Goal: Task Accomplishment & Management: Complete application form

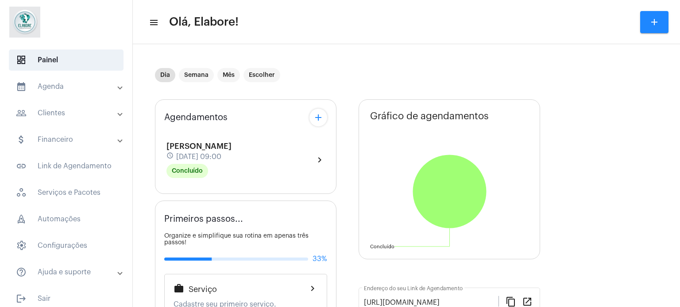
click at [661, 17] on button "add" at bounding box center [654, 22] width 28 height 22
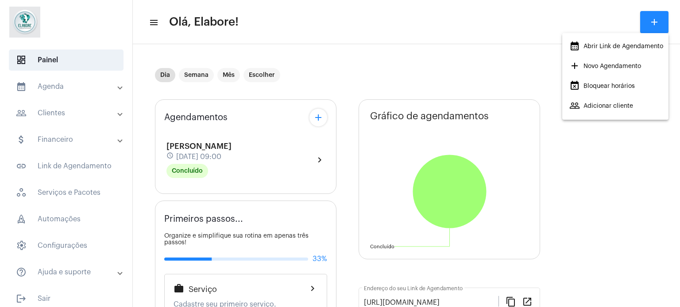
click at [604, 72] on span "add Novo Agendamento" at bounding box center [605, 66] width 72 height 16
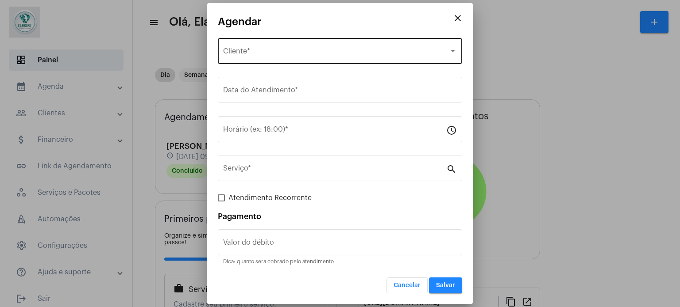
click at [337, 44] on div "Selecione o Cliente Cliente *" at bounding box center [340, 50] width 234 height 28
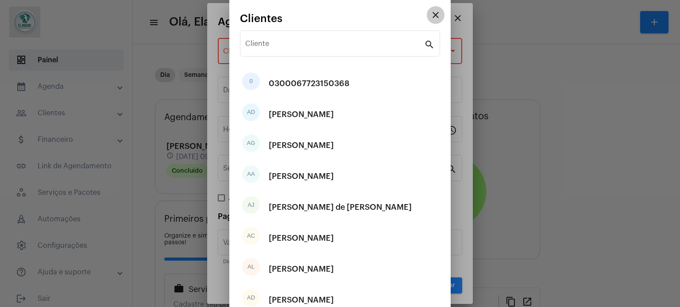
click at [430, 17] on mat-icon "close" at bounding box center [435, 15] width 11 height 11
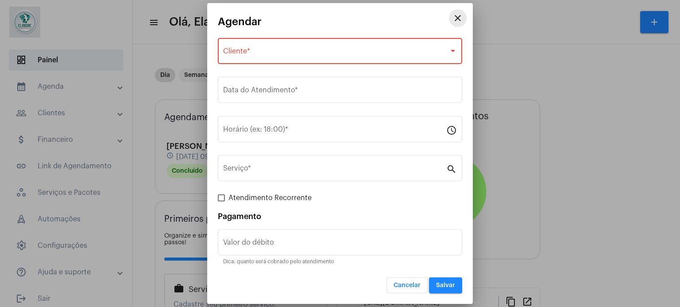
drag, startPoint x: 459, startPoint y: 17, endPoint x: 218, endPoint y: 46, distance: 243.3
click at [455, 17] on mat-icon "close" at bounding box center [457, 18] width 11 height 11
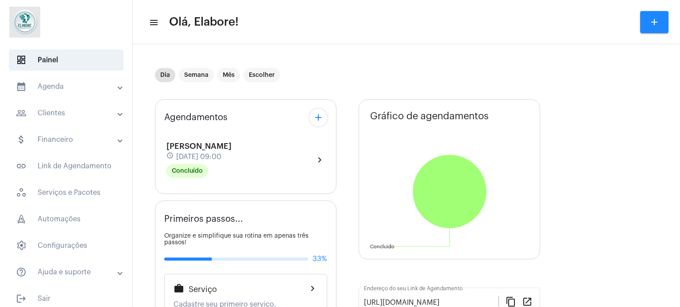
click at [78, 88] on mat-panel-title "calendar_month_outlined Agenda" at bounding box center [67, 86] width 102 height 11
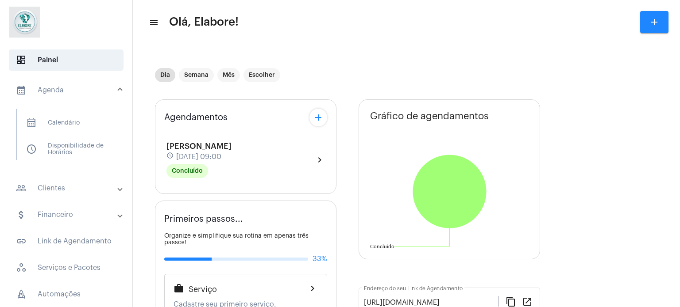
click at [73, 193] on mat-panel-title "people_outline Clientes" at bounding box center [67, 188] width 102 height 11
click at [78, 150] on span "people_outline Meus Clientes" at bounding box center [65, 151] width 93 height 21
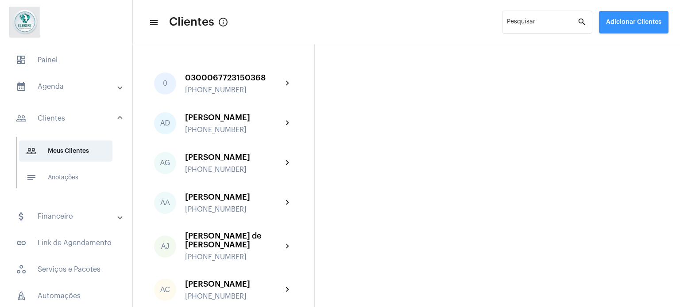
click at [637, 25] on button "Adicionar Clientes" at bounding box center [633, 22] width 69 height 22
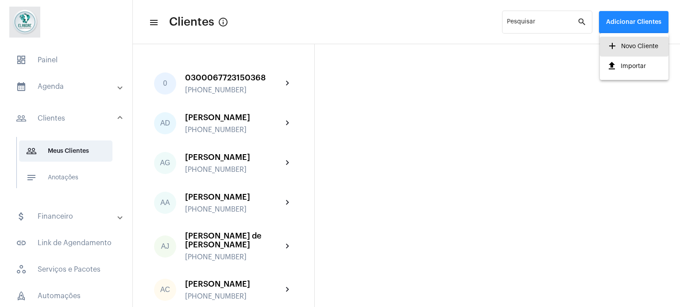
click at [624, 43] on span "add Novo Cliente" at bounding box center [632, 46] width 51 height 16
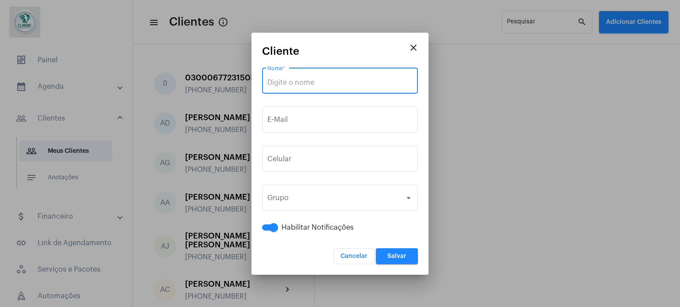
click at [336, 79] on input "Nome *" at bounding box center [339, 83] width 145 height 8
paste input "Nayara de [PERSON_NAME]"
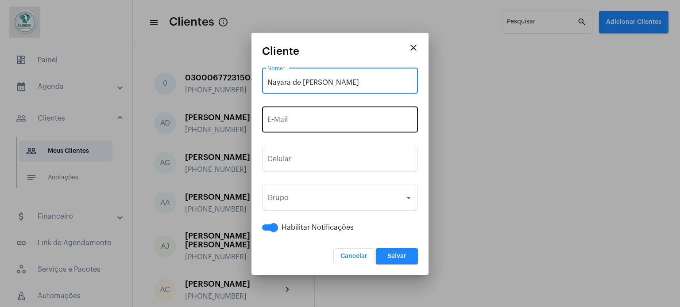
type input "Nayara de [PERSON_NAME]"
click at [295, 123] on input "E-Mail" at bounding box center [339, 122] width 145 height 8
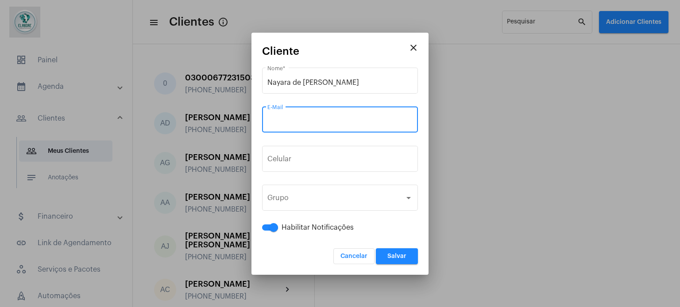
paste input "[EMAIL_ADDRESS][DOMAIN_NAME]"
type input "[EMAIL_ADDRESS][DOMAIN_NAME]"
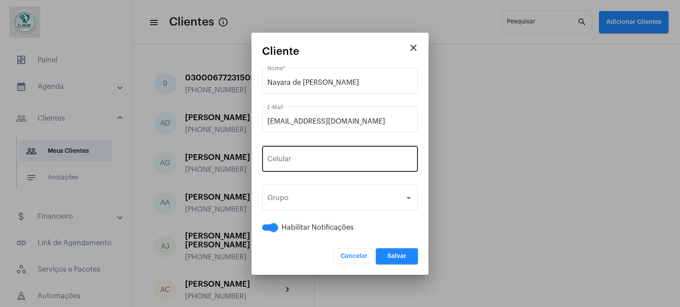
click at [321, 165] on div "+55 Celular" at bounding box center [339, 158] width 145 height 28
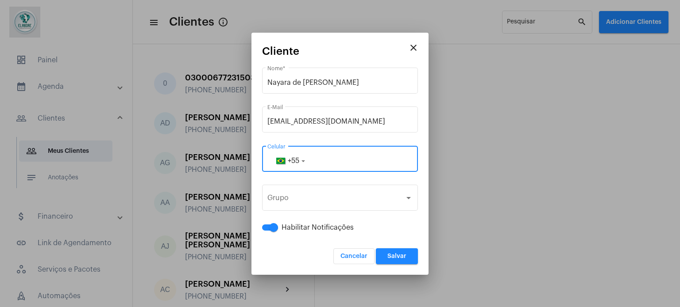
paste input "75992269280"
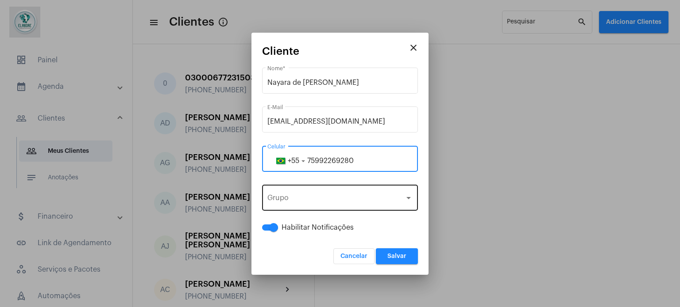
type input "75992269280"
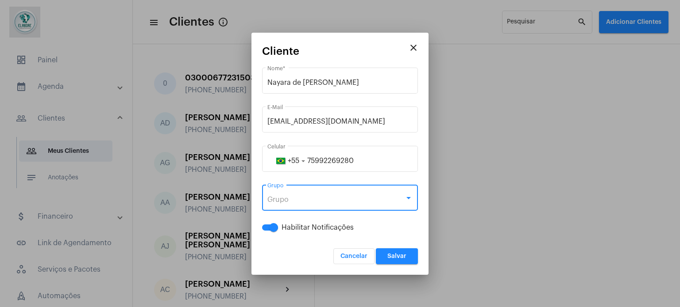
click at [385, 196] on div "Grupo" at bounding box center [335, 200] width 137 height 8
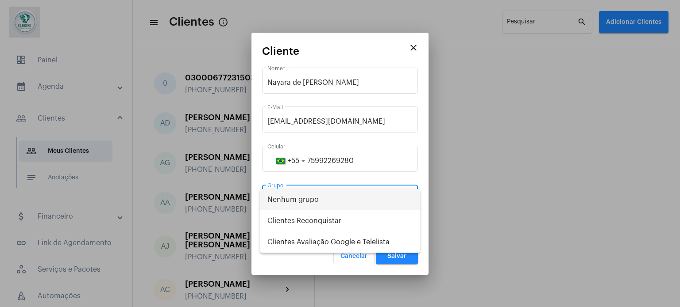
click at [448, 204] on div at bounding box center [340, 153] width 680 height 307
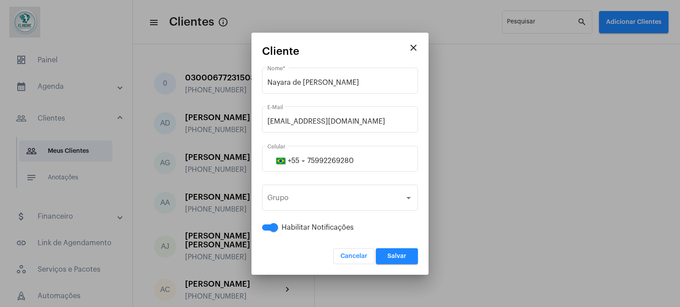
click at [405, 252] on button "Salvar" at bounding box center [397, 257] width 42 height 16
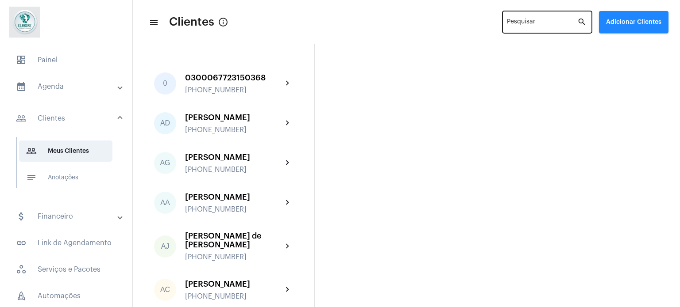
click at [534, 22] on input "Pesquisar" at bounding box center [542, 23] width 70 height 7
paste input "Nayara"
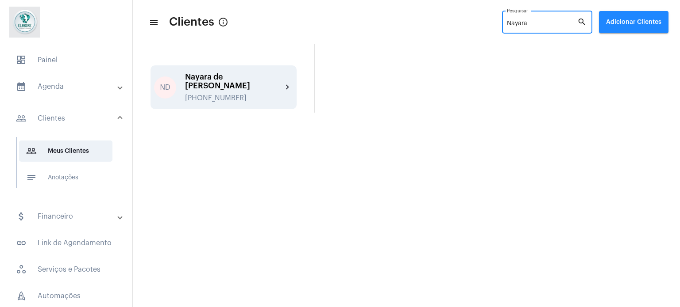
type input "Nayara"
click at [251, 84] on div "[PERSON_NAME] [PHONE_NUMBER]" at bounding box center [233, 88] width 97 height 30
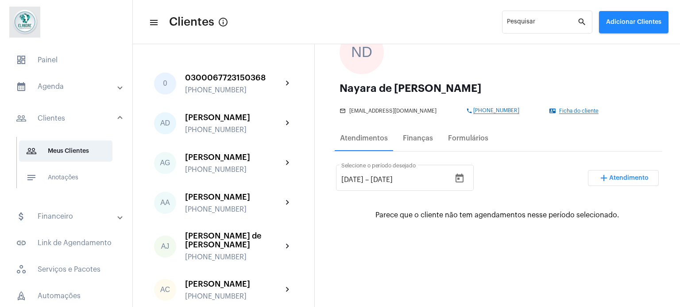
scroll to position [88, 0]
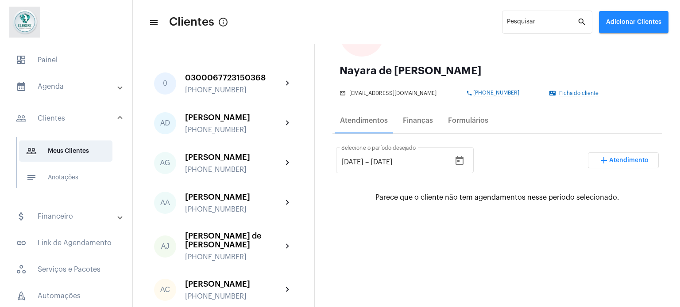
click at [559, 92] on span "Ficha do cliente" at bounding box center [578, 94] width 39 height 6
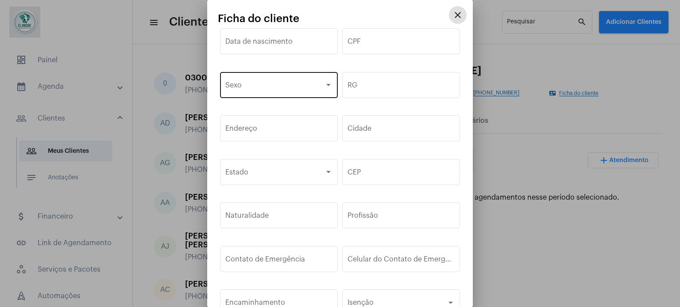
click at [292, 90] on span at bounding box center [274, 87] width 99 height 8
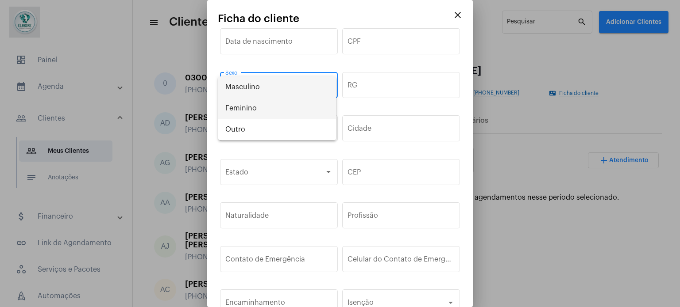
click at [255, 108] on span "Feminino" at bounding box center [277, 108] width 104 height 21
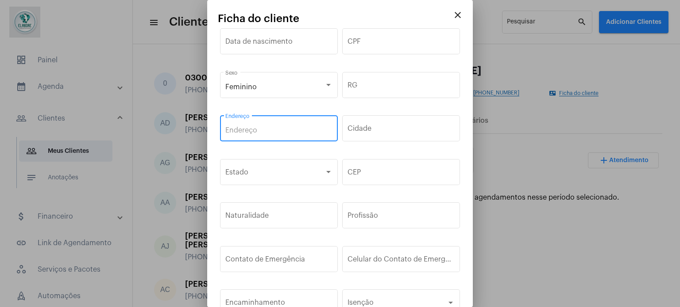
click at [301, 131] on input "Endereço" at bounding box center [278, 131] width 107 height 8
paste input "[STREET_ADDRESS][PERSON_NAME]"
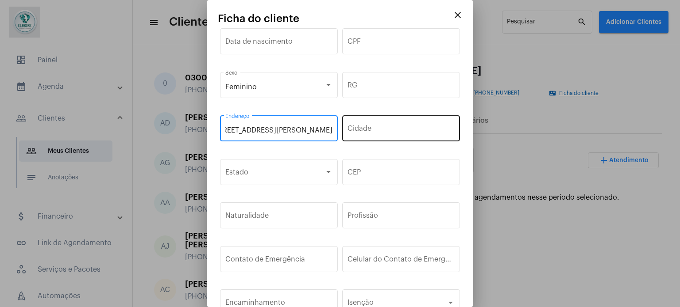
type input "[STREET_ADDRESS][PERSON_NAME]"
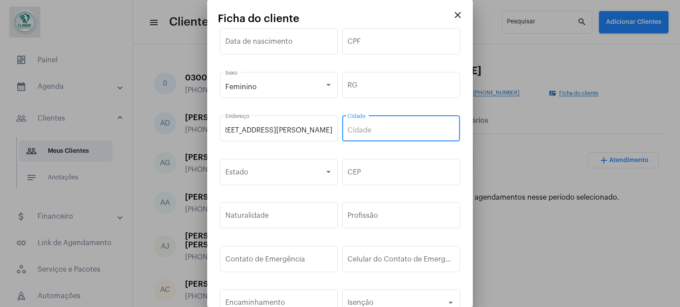
click at [372, 127] on input "Cidade" at bounding box center [400, 131] width 107 height 8
type input "Conceição de Jacuipe"
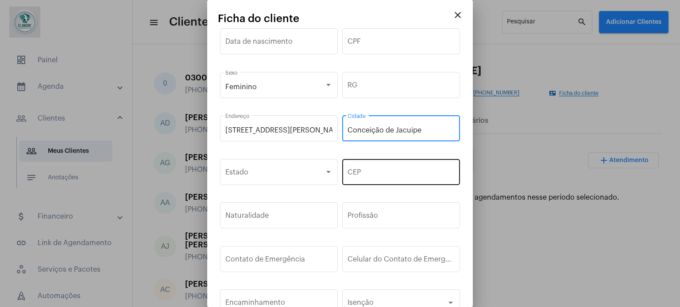
click at [380, 172] on input "CEP" at bounding box center [400, 174] width 107 height 8
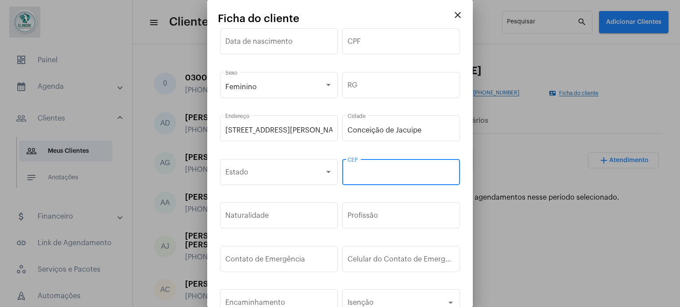
paste input "44.640-000"
type input "44.640-000"
drag, startPoint x: 387, startPoint y: 35, endPoint x: 308, endPoint y: 23, distance: 80.0
click at [384, 35] on div "CPF" at bounding box center [400, 41] width 107 height 28
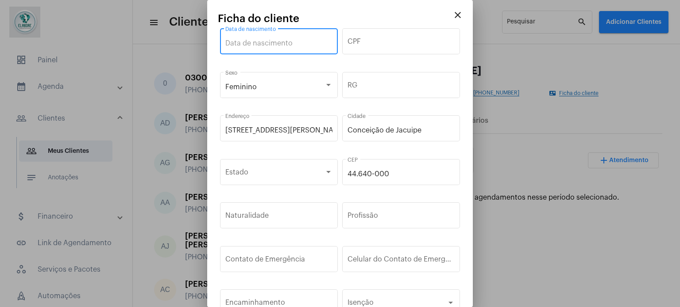
click at [282, 43] on input "Data de nascimento" at bounding box center [278, 43] width 107 height 8
paste input "[DATE]"
type input "[DATE]"
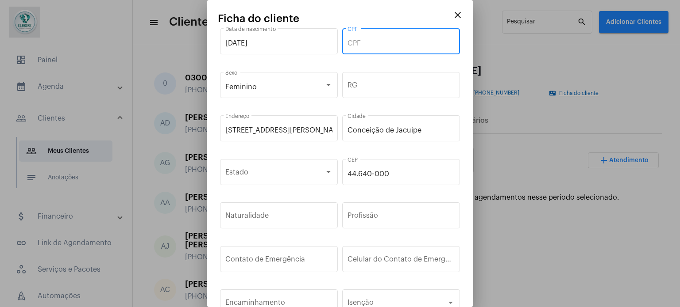
click at [370, 45] on input "CPF" at bounding box center [400, 43] width 107 height 8
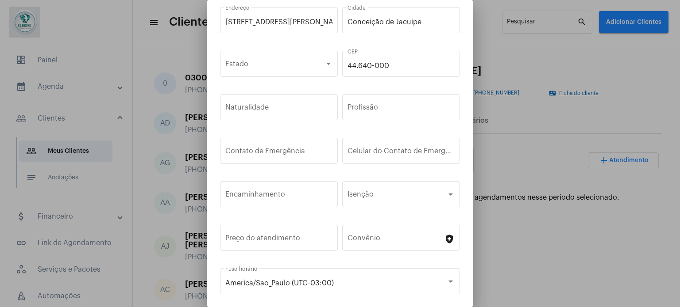
scroll to position [133, 0]
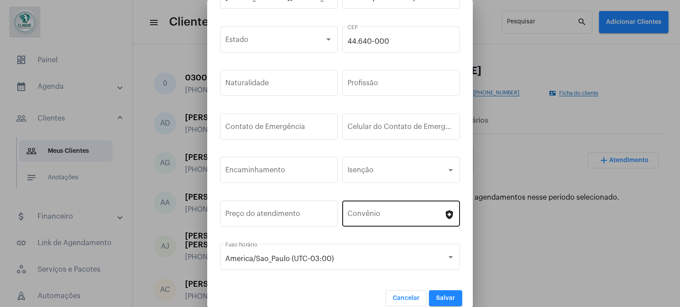
type input "051.600.025-02"
click at [400, 210] on div "Convênio" at bounding box center [395, 213] width 96 height 28
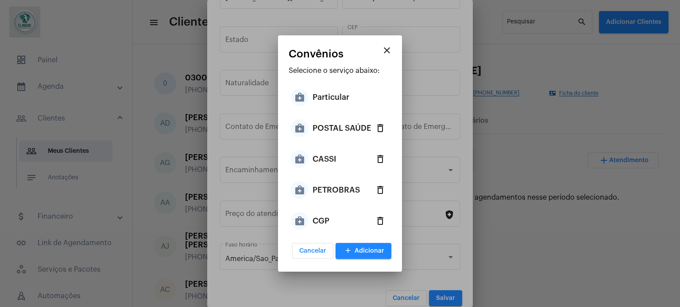
click at [332, 161] on div "CASSI" at bounding box center [324, 159] width 24 height 27
type input "CASSI"
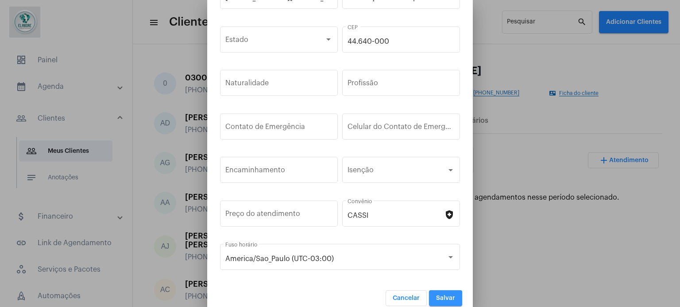
click at [439, 298] on span "Salvar" at bounding box center [445, 299] width 19 height 6
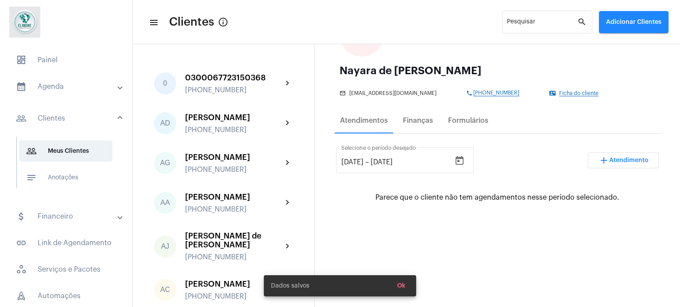
click at [399, 284] on span "Ok" at bounding box center [401, 286] width 8 height 6
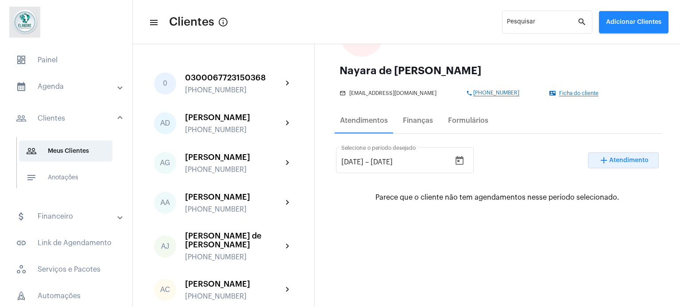
click at [609, 161] on span "Atendimento" at bounding box center [628, 160] width 39 height 6
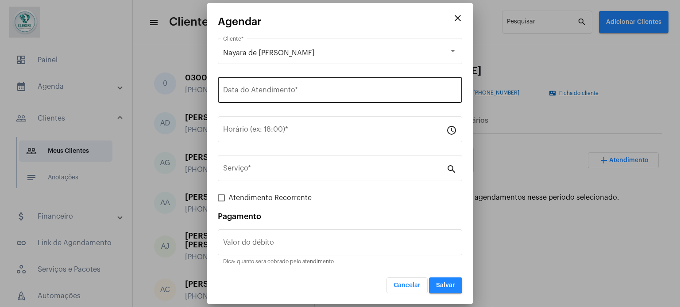
click at [322, 96] on input "Data do Atendimento *" at bounding box center [340, 92] width 234 height 8
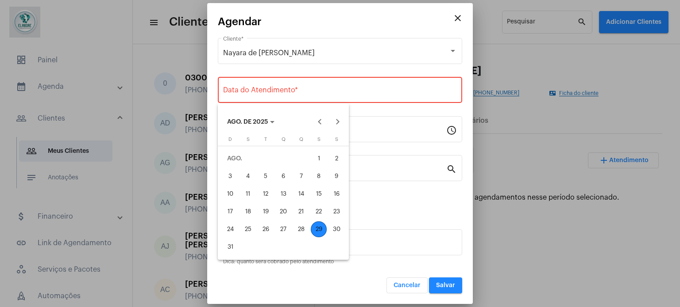
click at [315, 231] on div "29" at bounding box center [319, 230] width 16 height 16
type input "[DATE]"
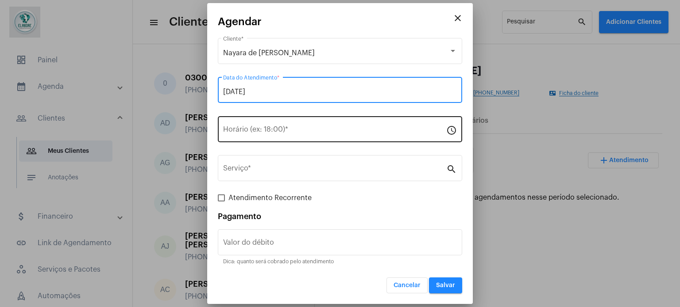
click at [316, 129] on input "Horário (ex: 18:00) *" at bounding box center [334, 131] width 223 height 8
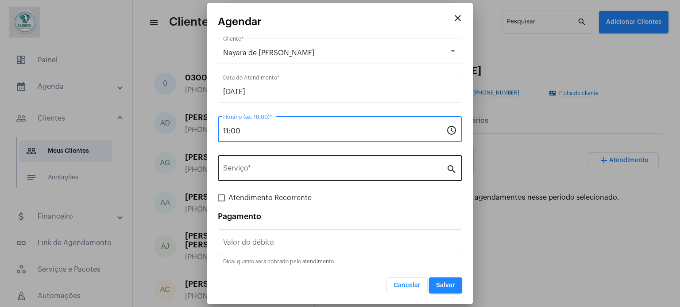
type input "11:00"
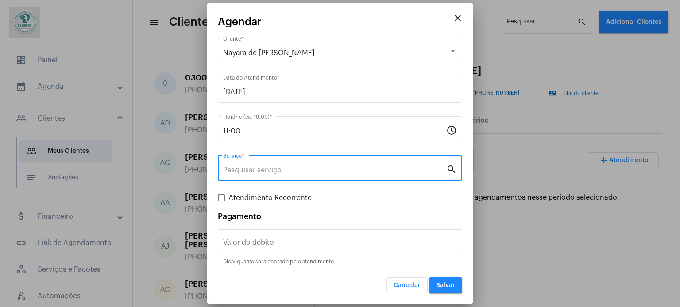
click at [288, 171] on input "Serviço *" at bounding box center [334, 170] width 223 height 8
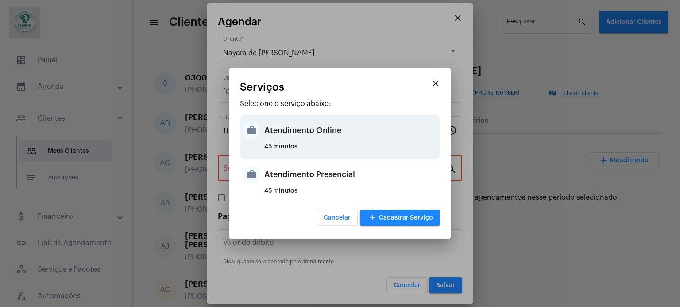
click at [310, 140] on div "Atendimento Online" at bounding box center [350, 130] width 173 height 27
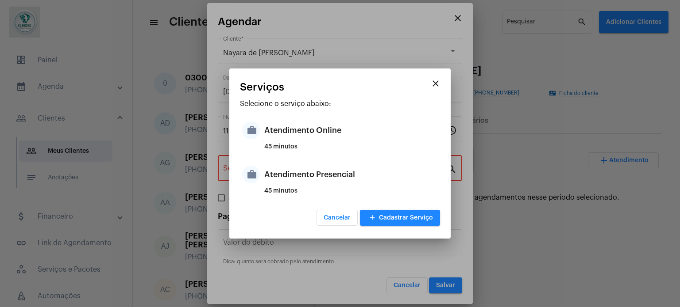
type input "Atendimento Online"
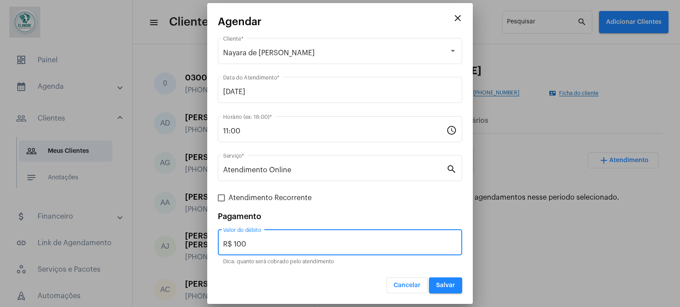
drag, startPoint x: 361, startPoint y: 242, endPoint x: 196, endPoint y: 242, distance: 165.0
click at [196, 242] on div "close Agendar Nayara de [PERSON_NAME] Cliente * [DATE] Data do Atendimento * 11…" at bounding box center [340, 153] width 680 height 307
type input "R$ 0"
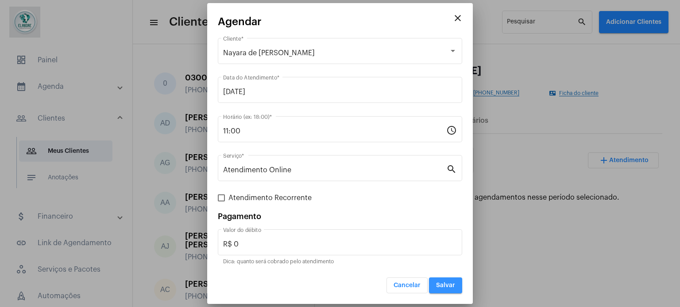
click at [449, 284] on span "Salvar" at bounding box center [445, 286] width 19 height 6
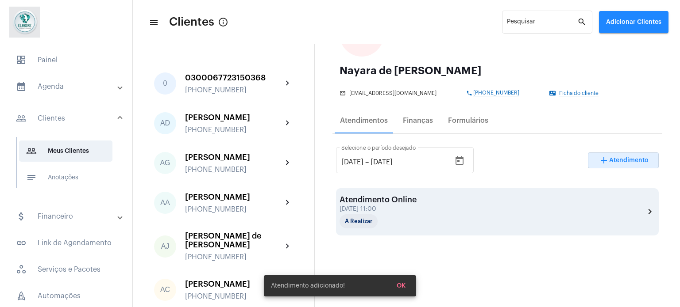
click at [483, 204] on div "Atendimento Online [DATE] 11:00 A Realizar chevron_right" at bounding box center [496, 212] width 315 height 33
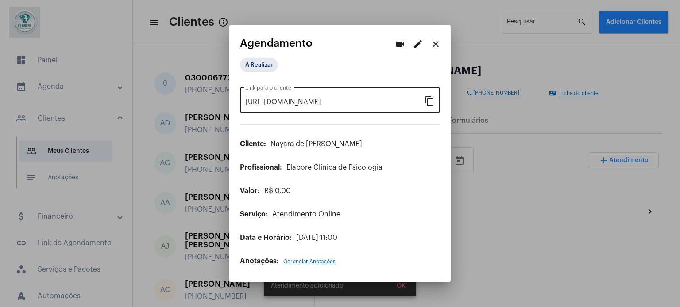
click at [427, 96] on mat-icon "content_copy" at bounding box center [429, 101] width 11 height 11
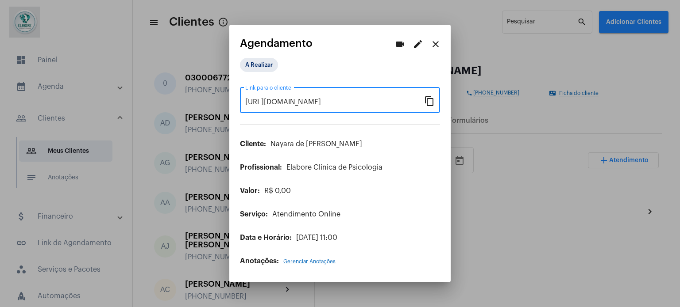
click at [438, 46] on mat-icon "close" at bounding box center [435, 44] width 11 height 11
